Goal: Information Seeking & Learning: Learn about a topic

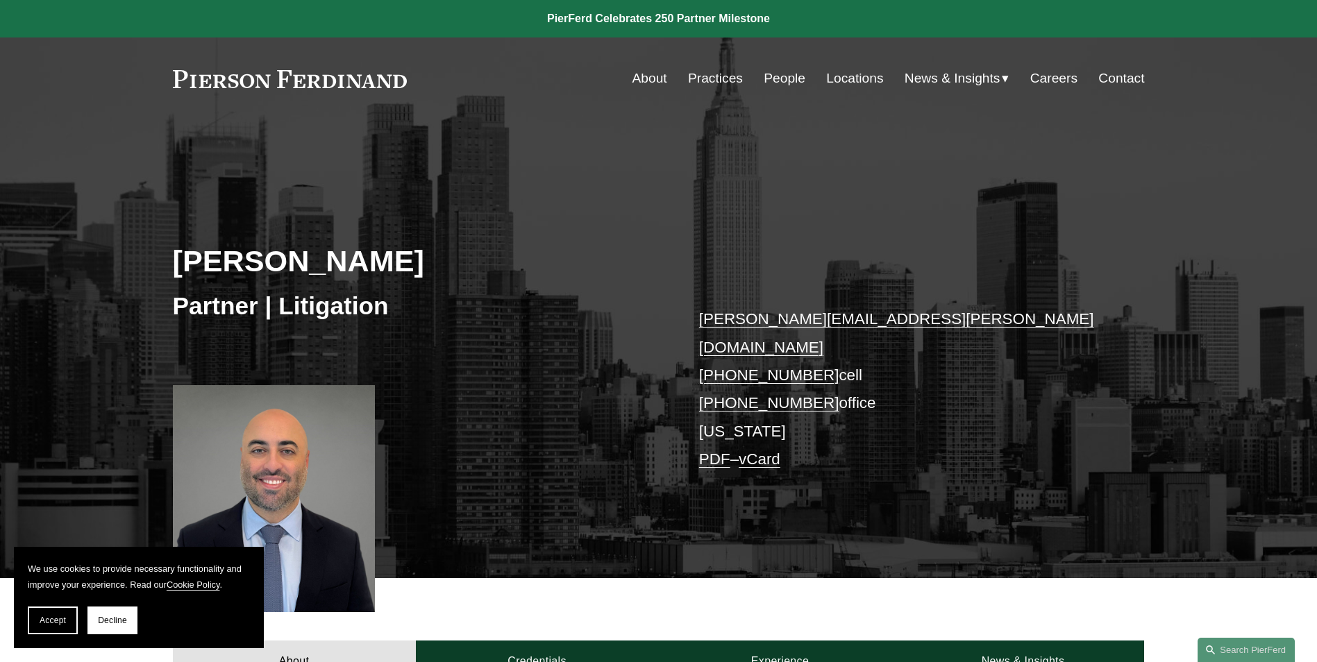
click at [799, 81] on link "People" at bounding box center [784, 78] width 42 height 26
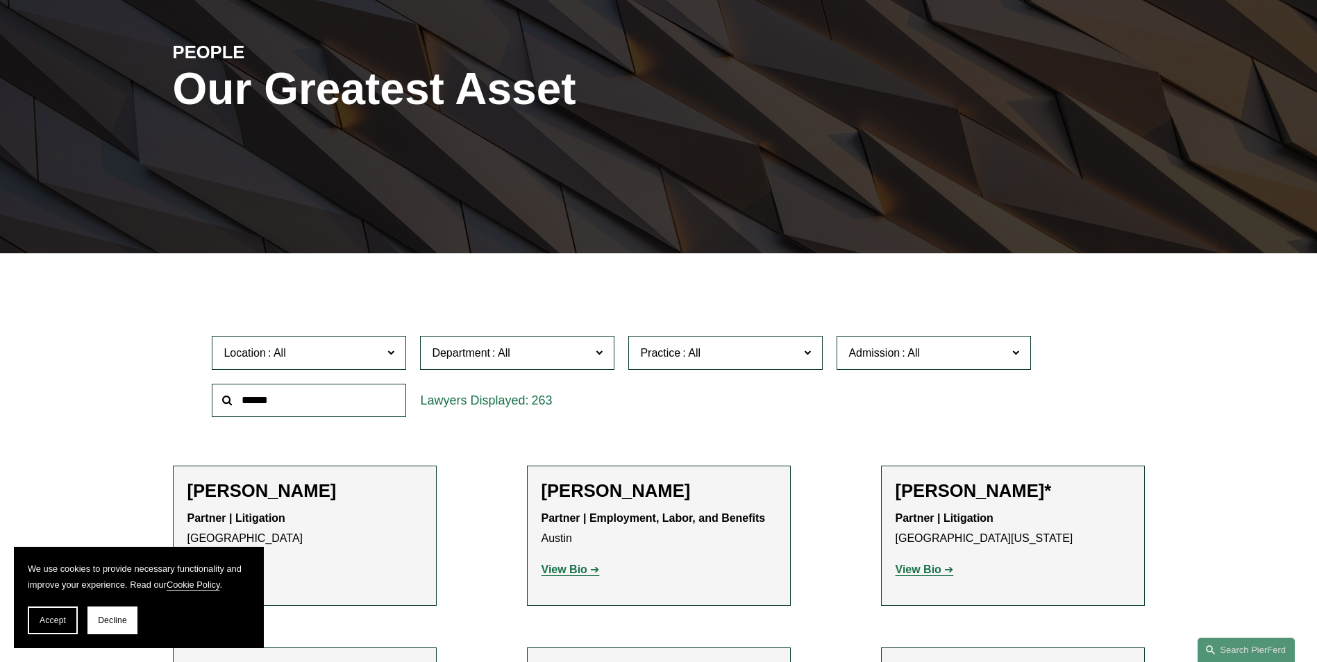
scroll to position [278, 0]
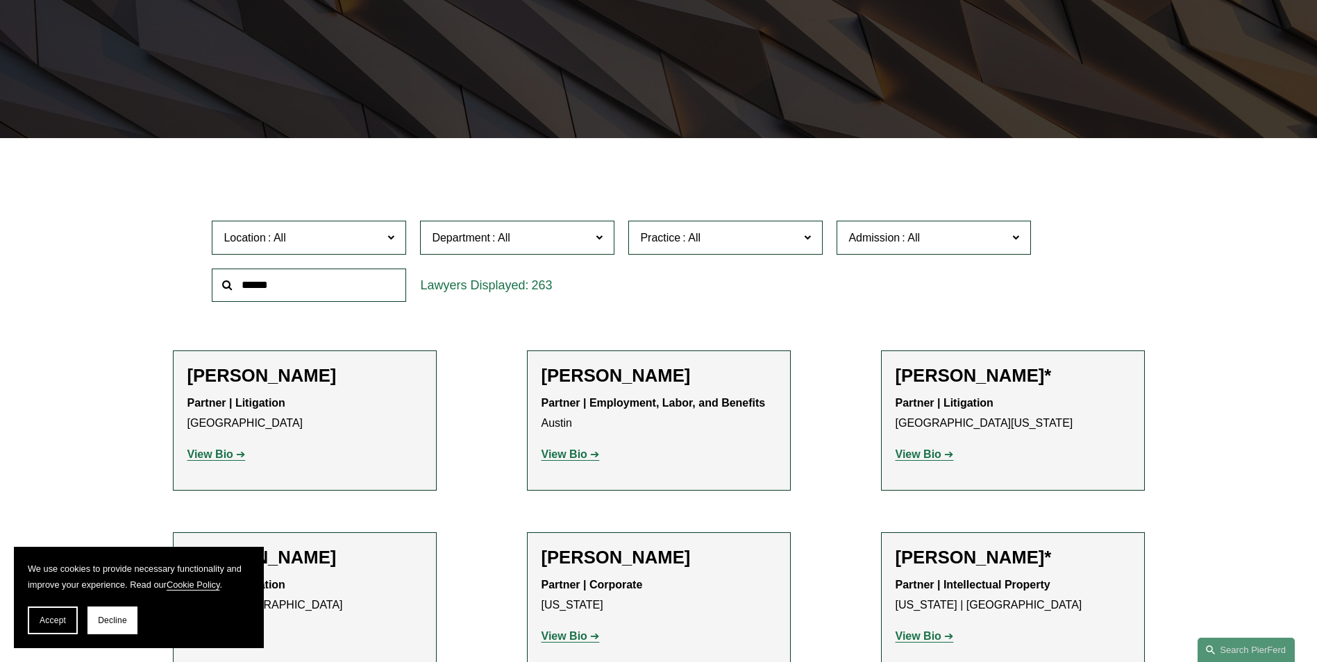
click at [310, 255] on label "Location" at bounding box center [309, 238] width 194 height 34
click at [0, 0] on link "[US_STATE]" at bounding box center [0, 0] width 0 height 0
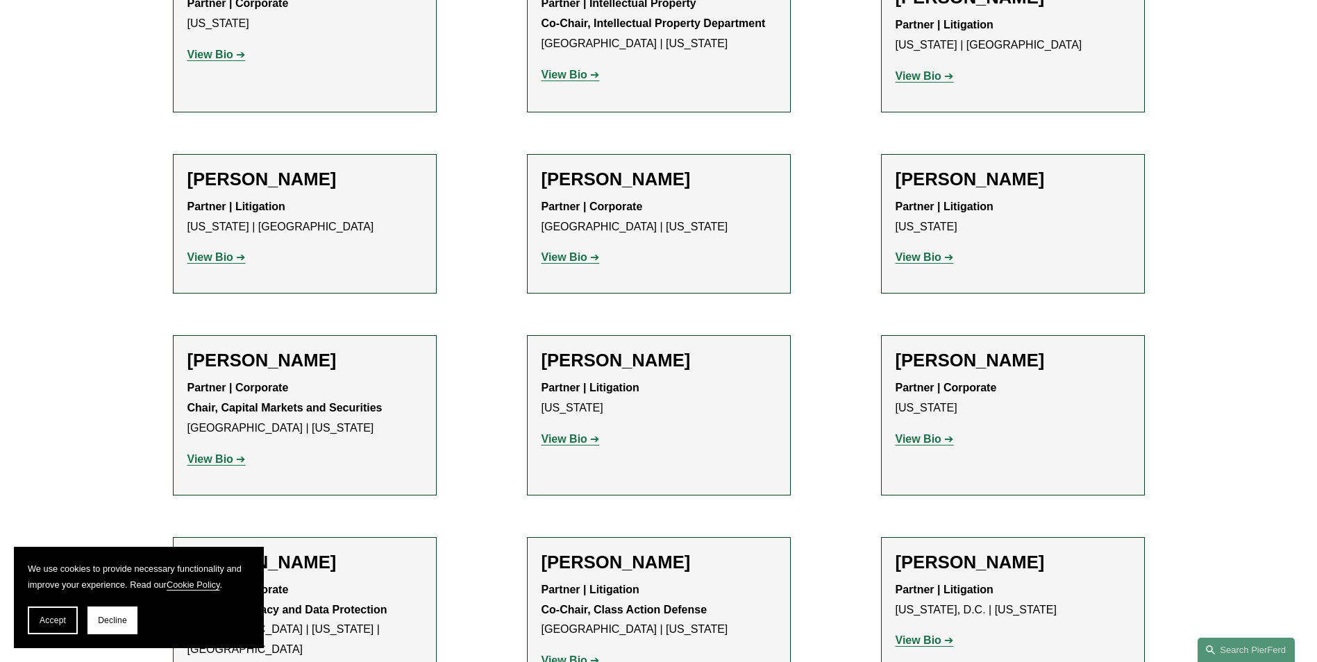
scroll to position [2984, 0]
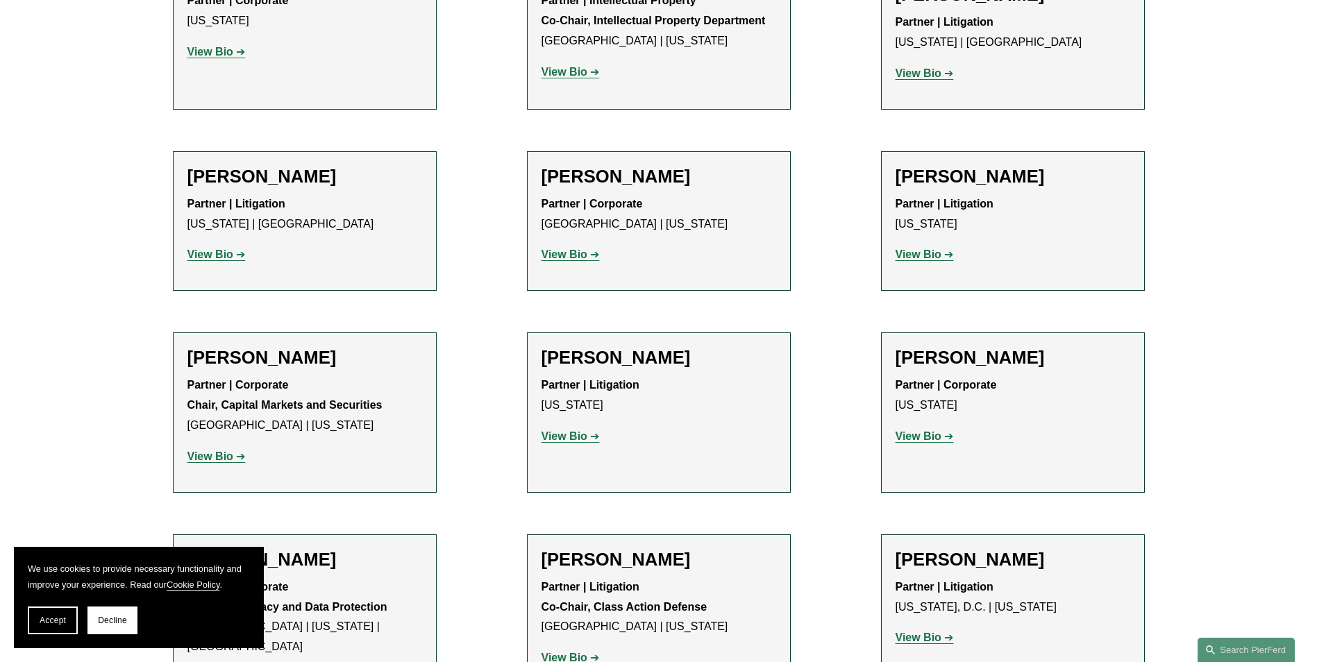
click at [580, 652] on strong "View Bio" at bounding box center [564, 658] width 46 height 12
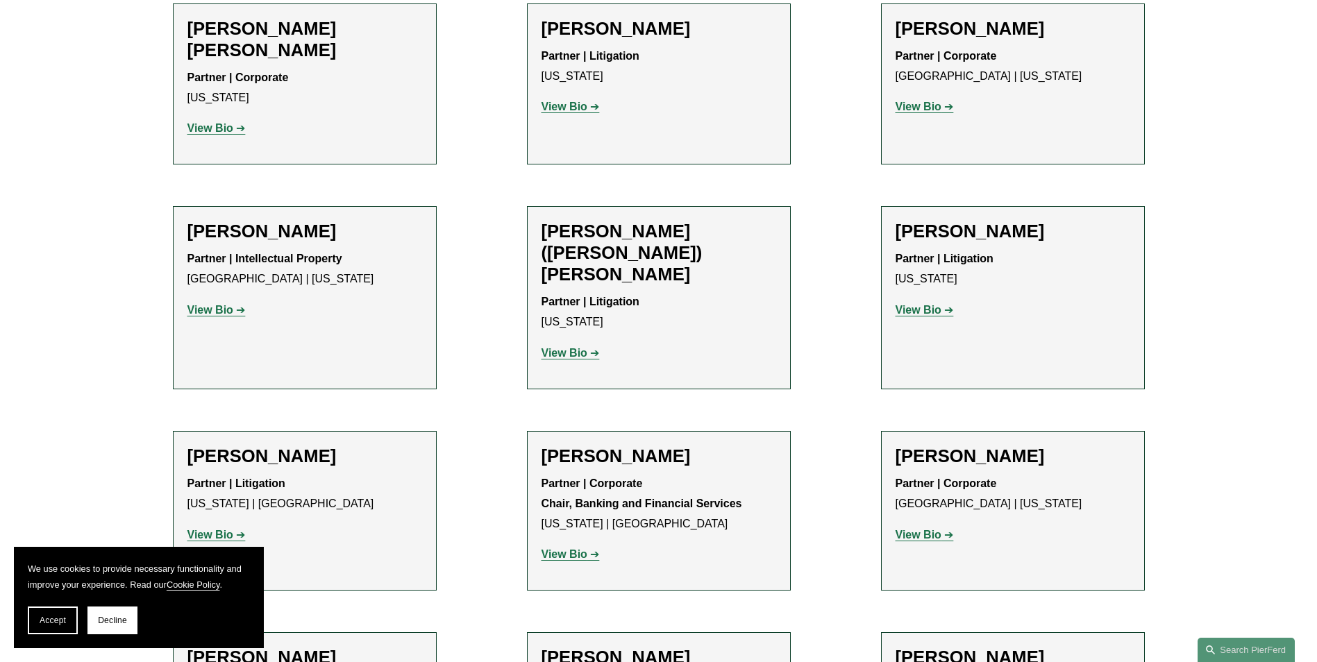
scroll to position [1180, 0]
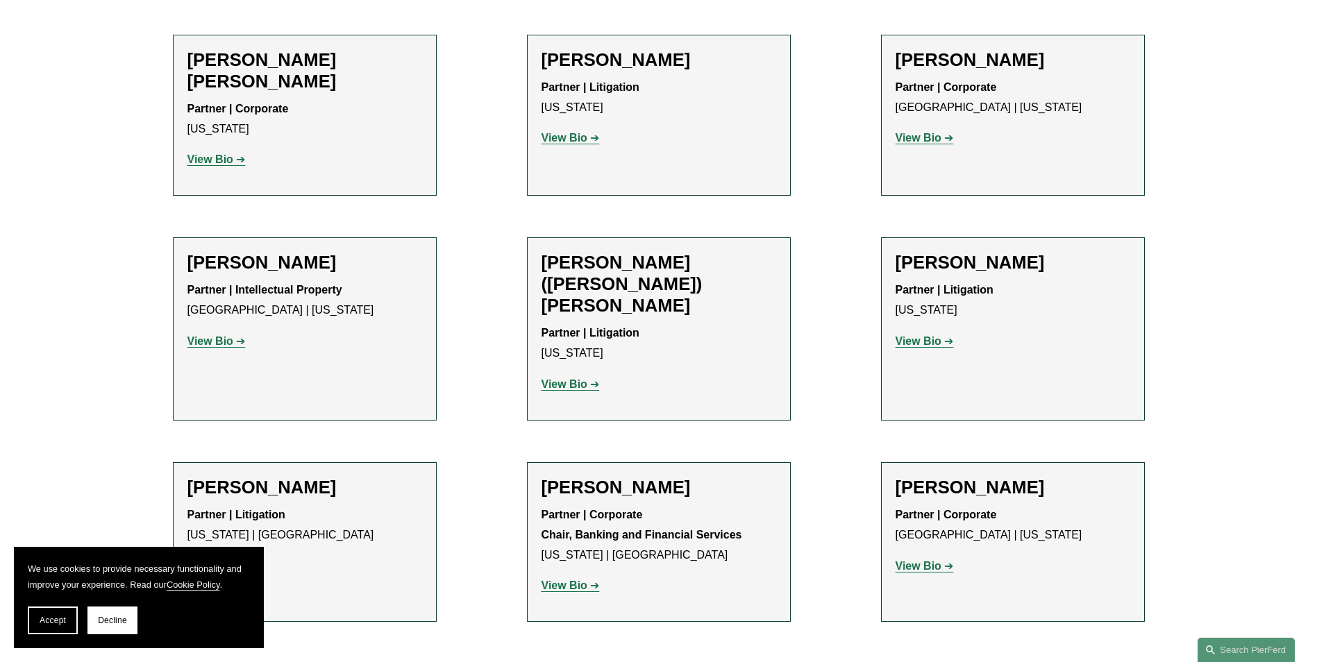
click at [911, 335] on strong "View Bio" at bounding box center [918, 341] width 46 height 12
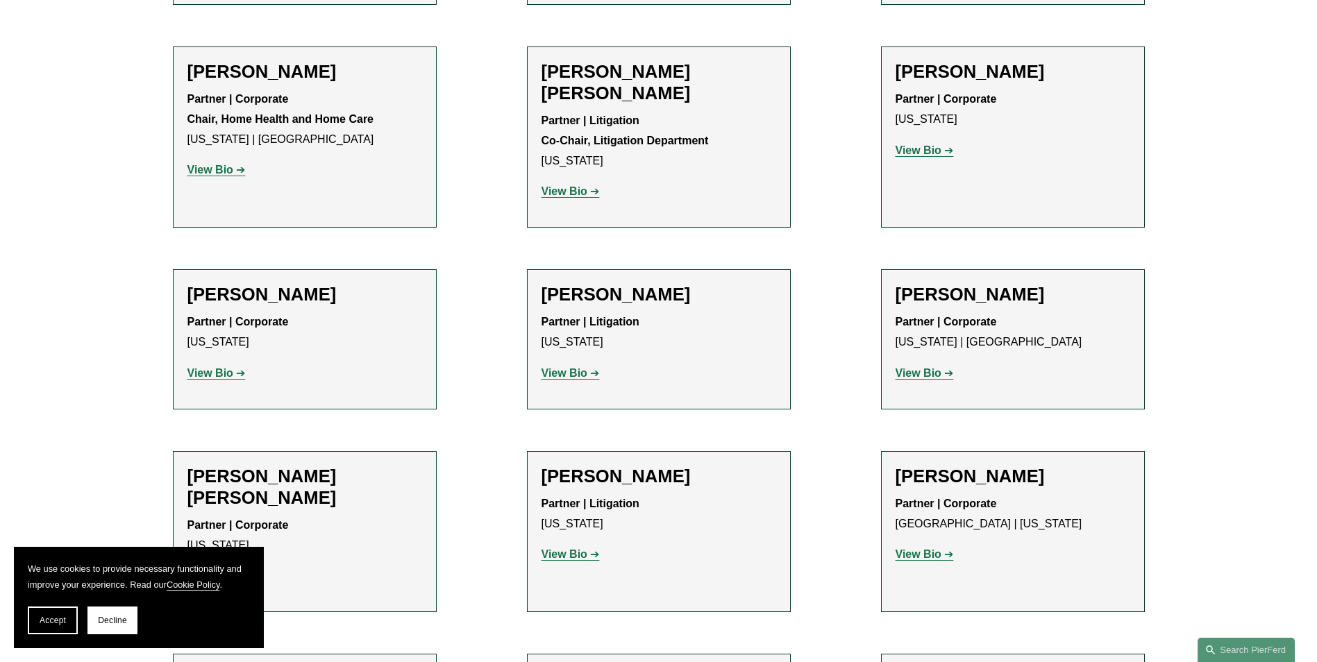
scroll to position [486, 0]
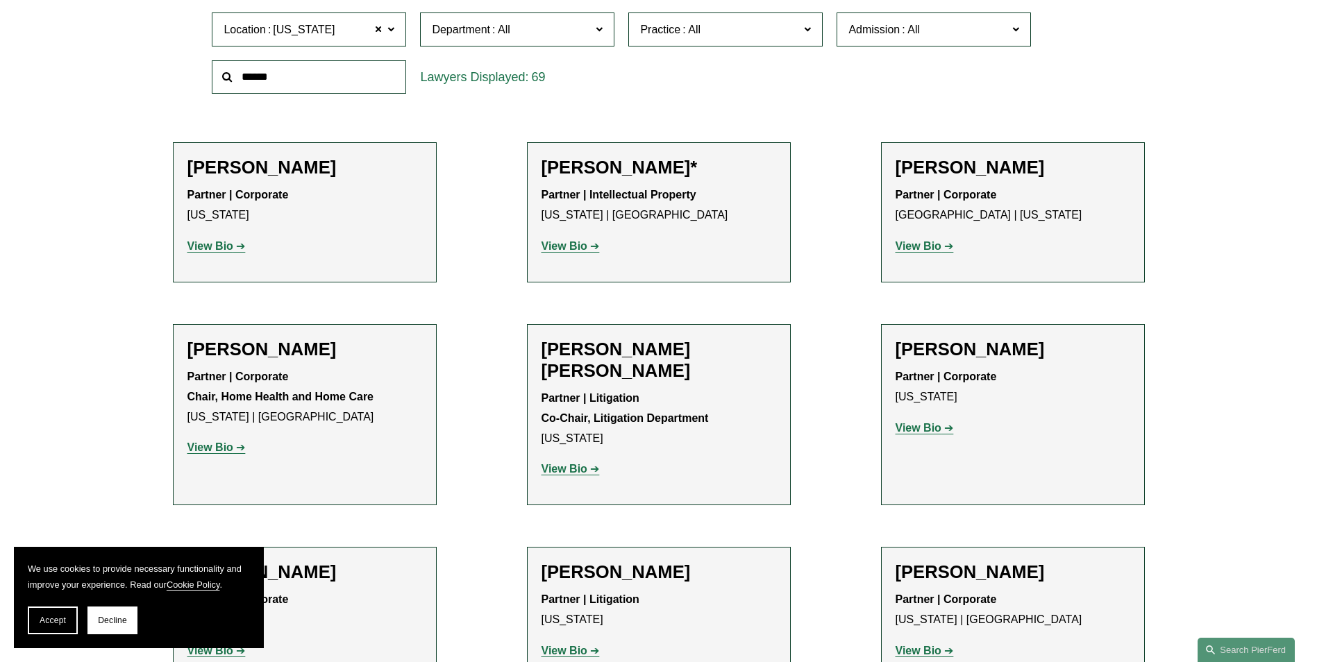
click at [582, 459] on p "View Bio" at bounding box center [658, 469] width 235 height 20
click at [576, 463] on strong "View Bio" at bounding box center [564, 469] width 46 height 12
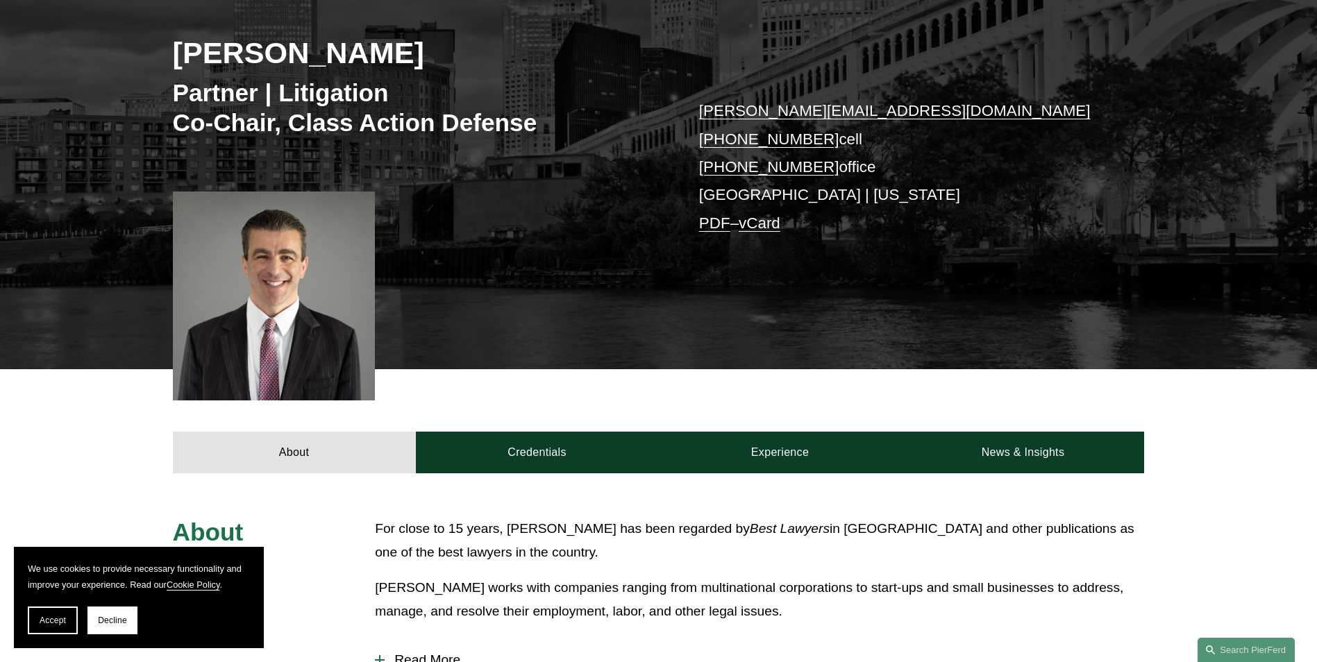
scroll to position [416, 0]
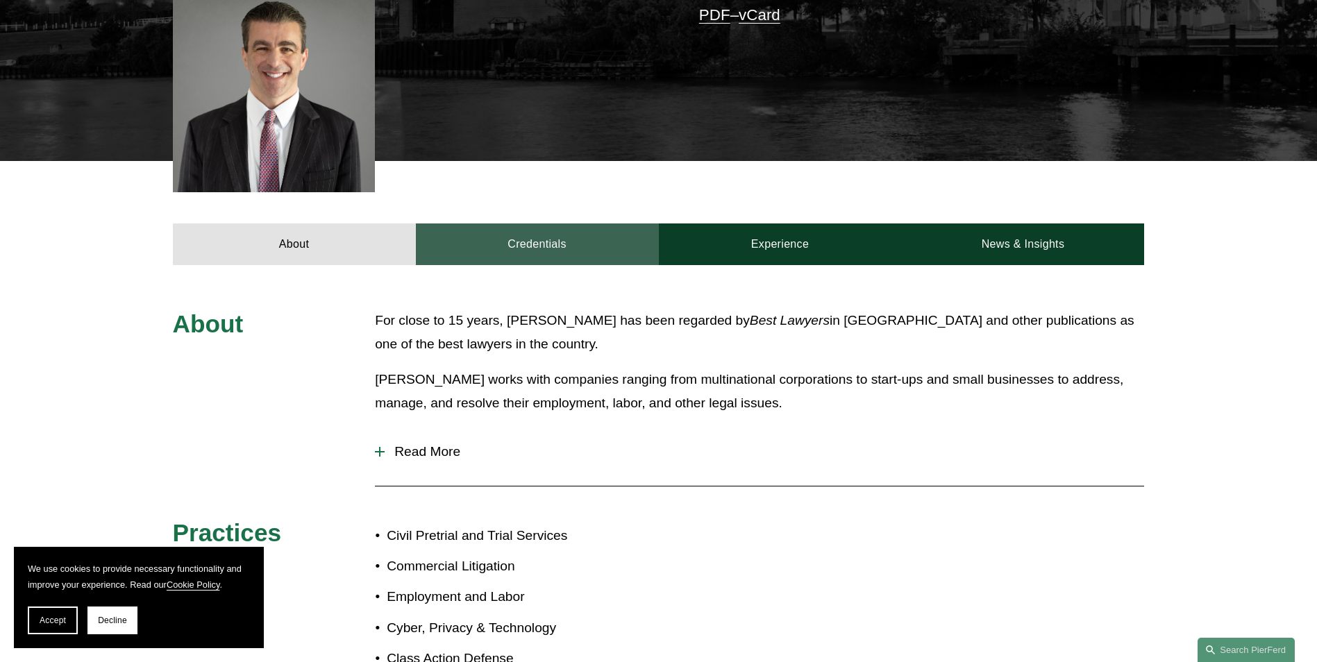
click at [556, 257] on link "Credentials" at bounding box center [537, 244] width 243 height 42
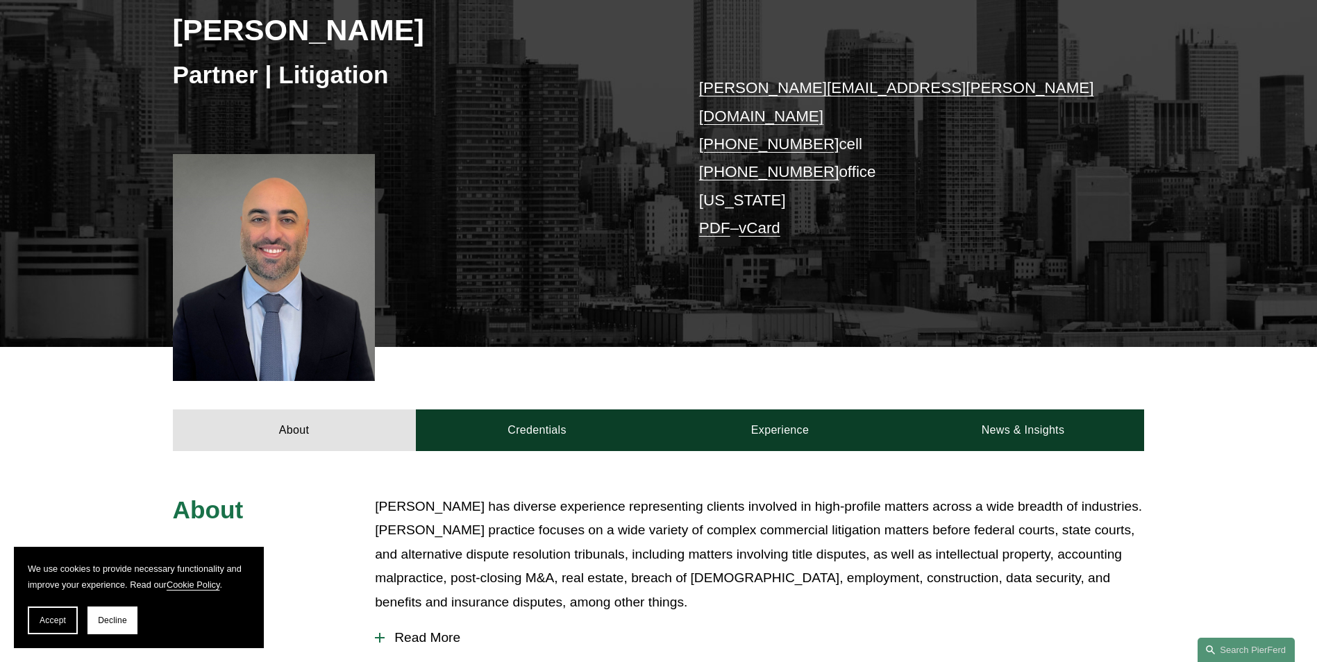
scroll to position [347, 0]
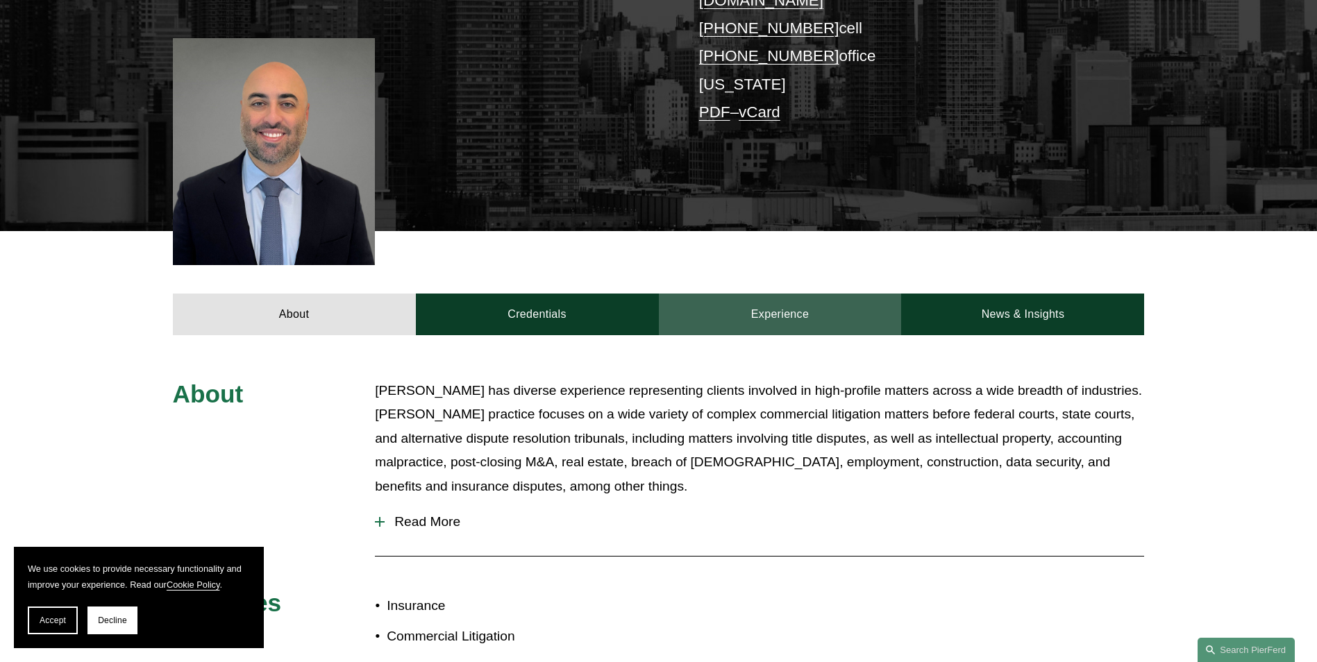
click at [759, 303] on link "Experience" at bounding box center [780, 315] width 243 height 42
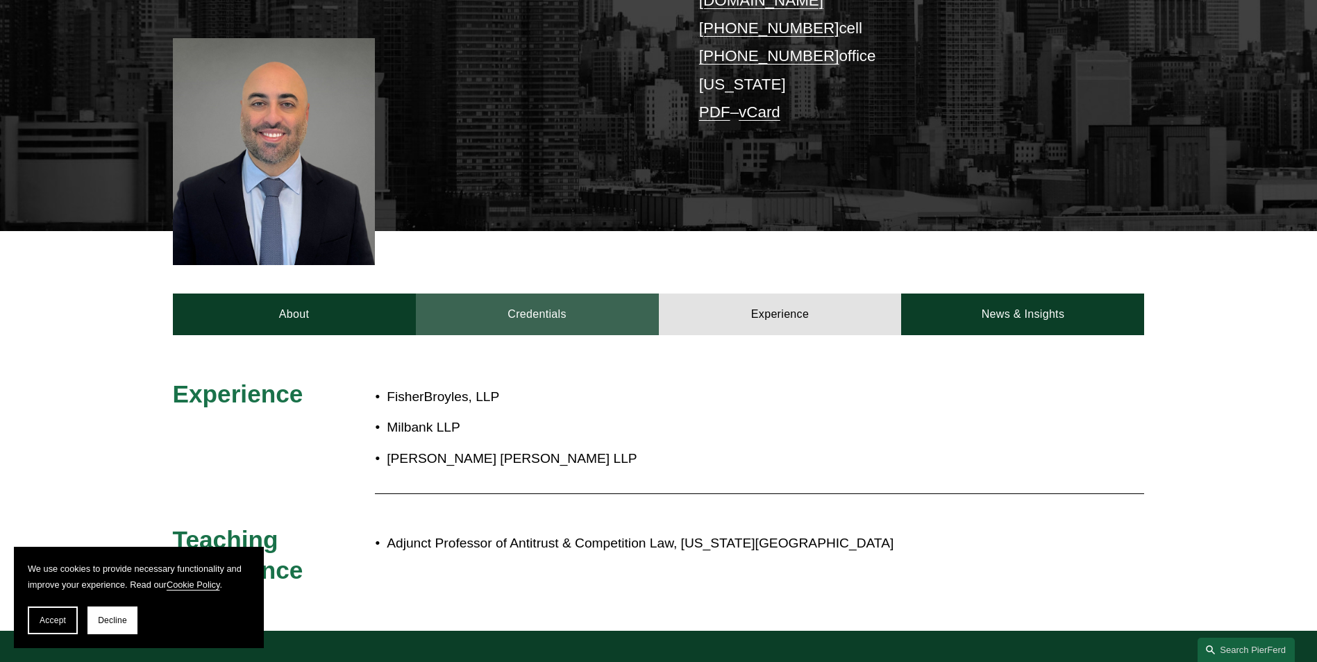
click at [605, 294] on link "Credentials" at bounding box center [537, 315] width 243 height 42
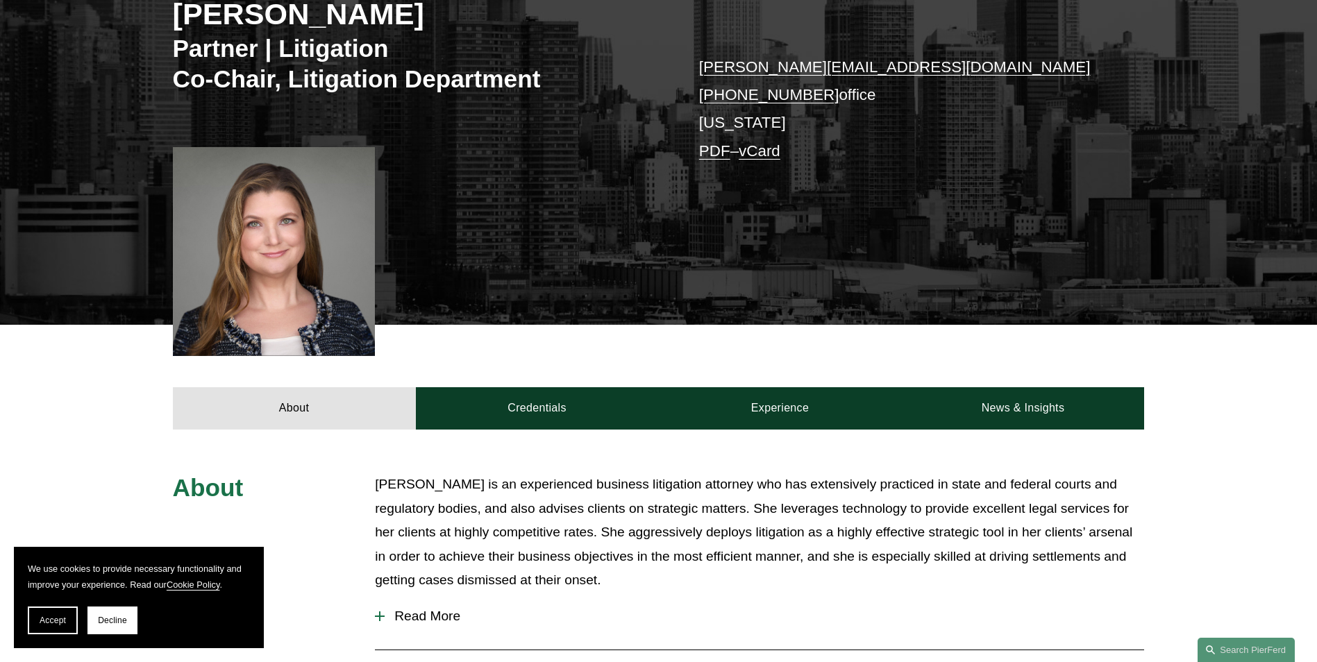
scroll to position [416, 0]
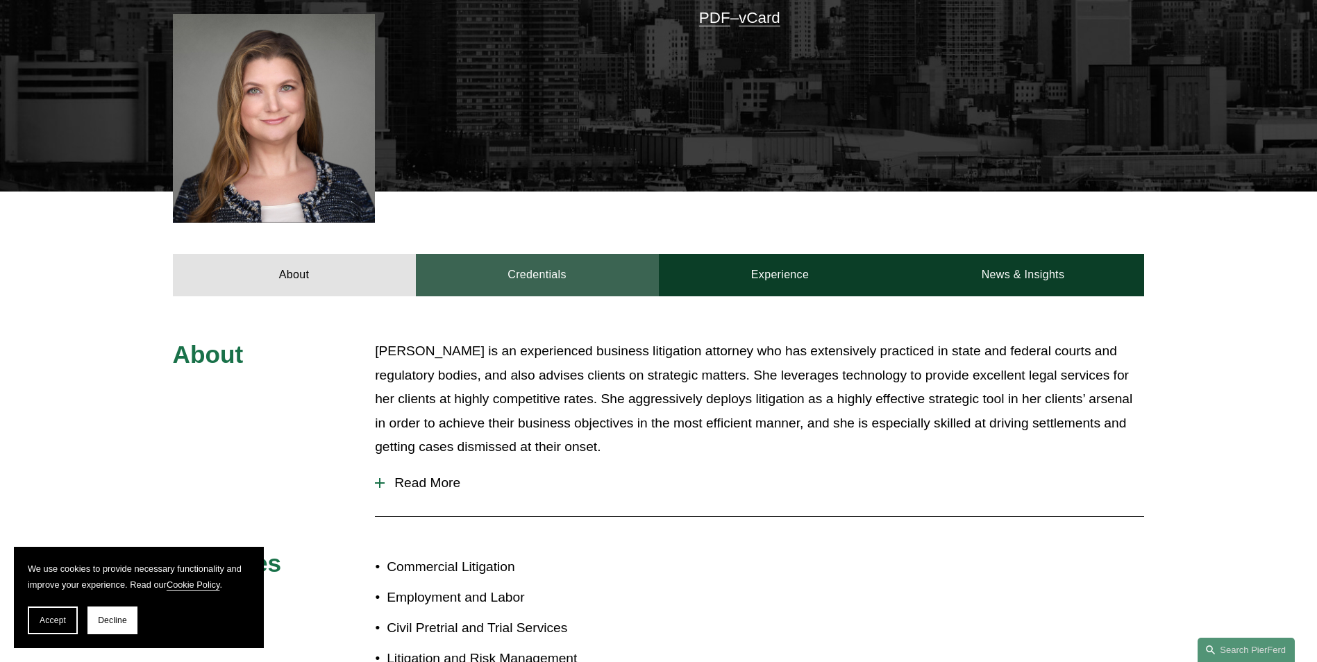
click at [592, 254] on link "Credentials" at bounding box center [537, 275] width 243 height 42
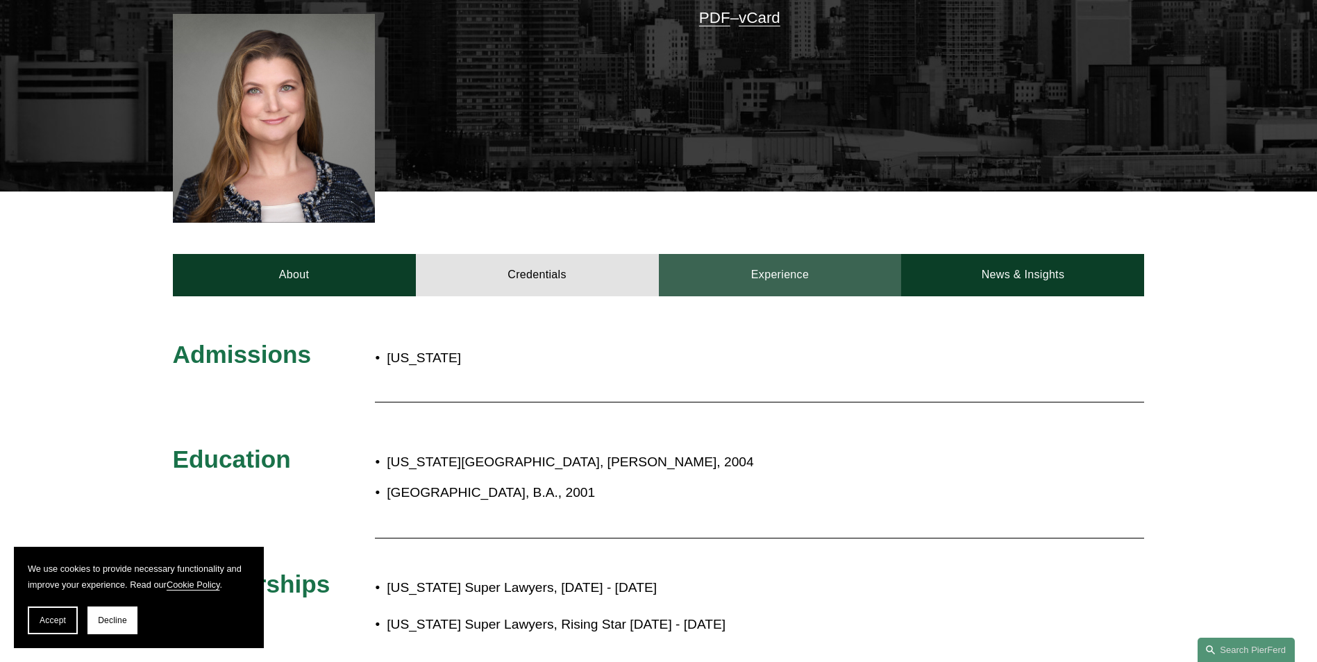
click at [724, 254] on link "Experience" at bounding box center [780, 275] width 243 height 42
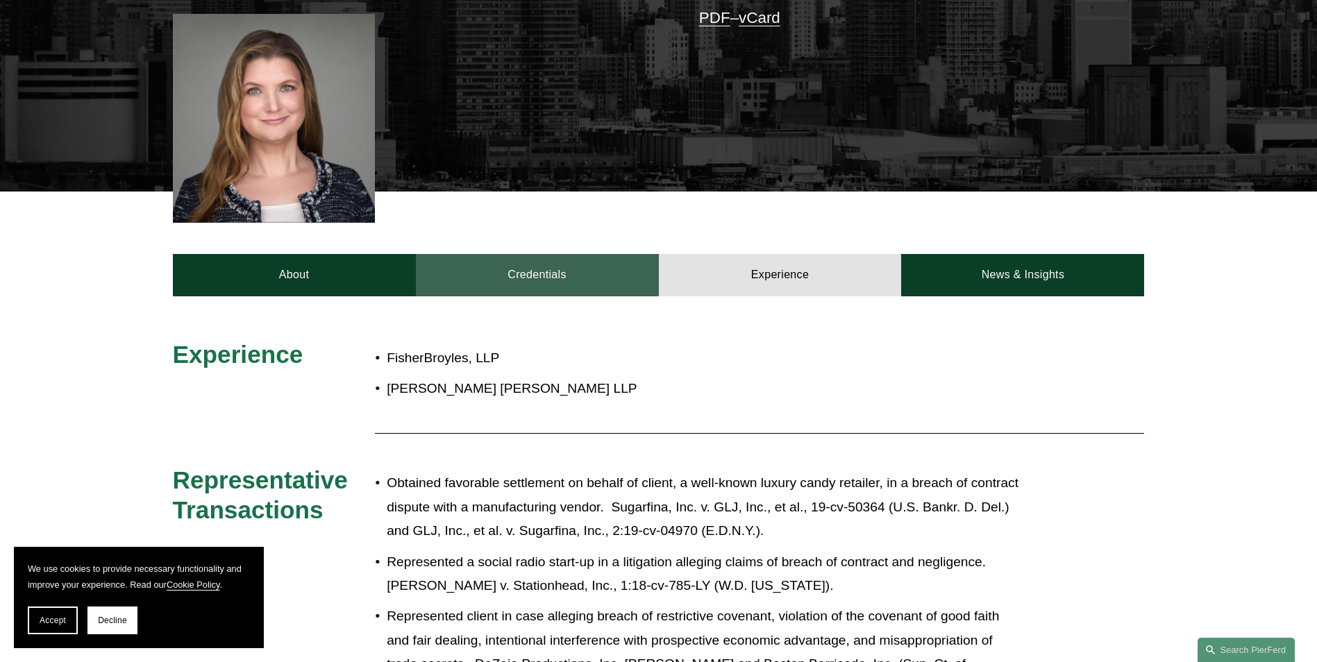
click at [518, 254] on link "Credentials" at bounding box center [537, 275] width 243 height 42
